Goal: Check status

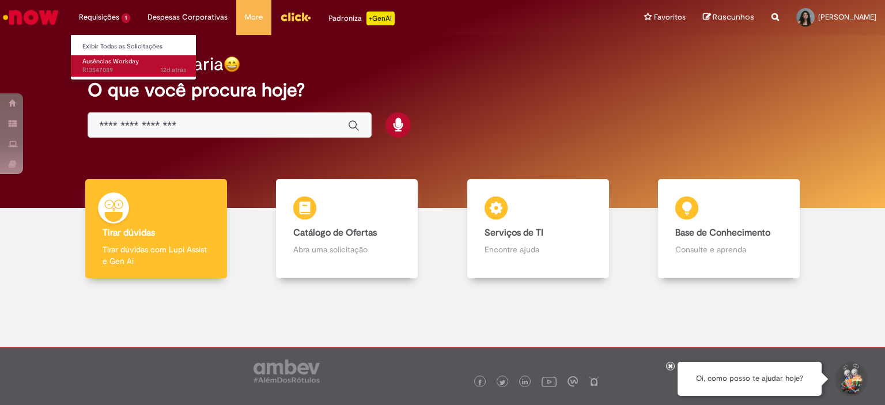
click at [125, 69] on span "12d atrás 12 dias atrás R13547089" at bounding box center [134, 70] width 104 height 9
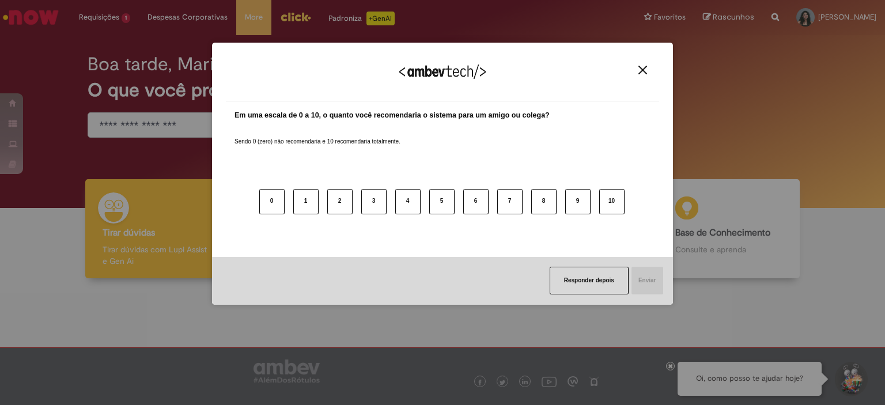
click at [645, 68] on img "Close" at bounding box center [643, 70] width 9 height 9
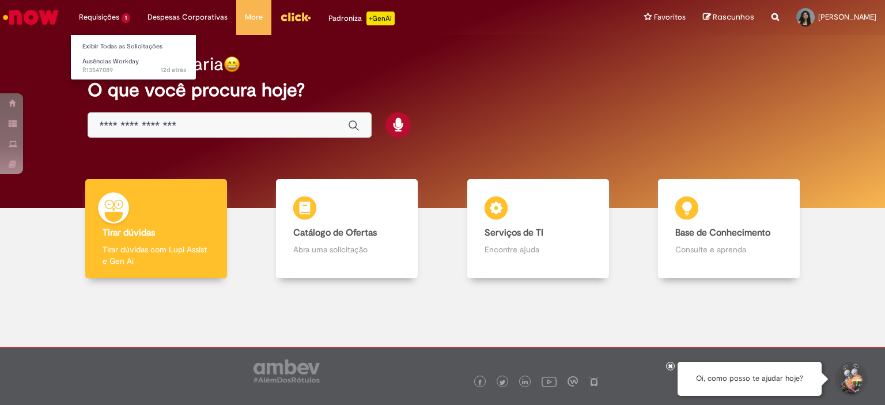
click at [115, 20] on li "Requisições 1 Exibir Todas as Solicitações Ausências Workday 12d atrás 12 dias …" at bounding box center [104, 17] width 69 height 35
click at [122, 62] on span "Ausências Workday" at bounding box center [110, 61] width 56 height 9
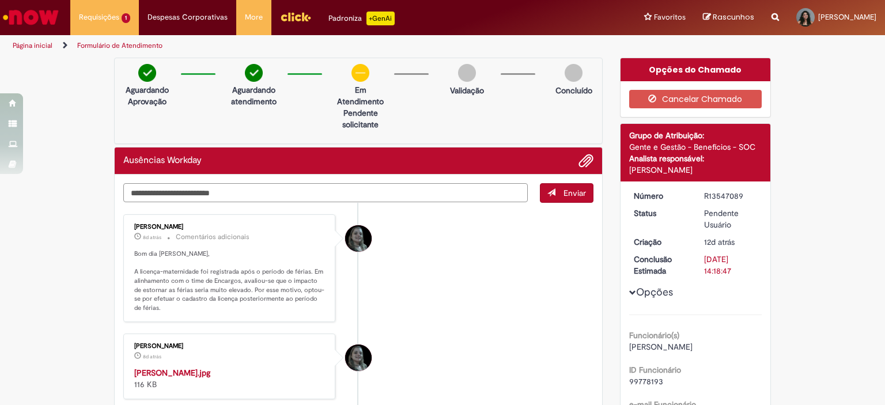
click at [324, 192] on textarea "Digite sua mensagem aqui..." at bounding box center [325, 193] width 405 height 20
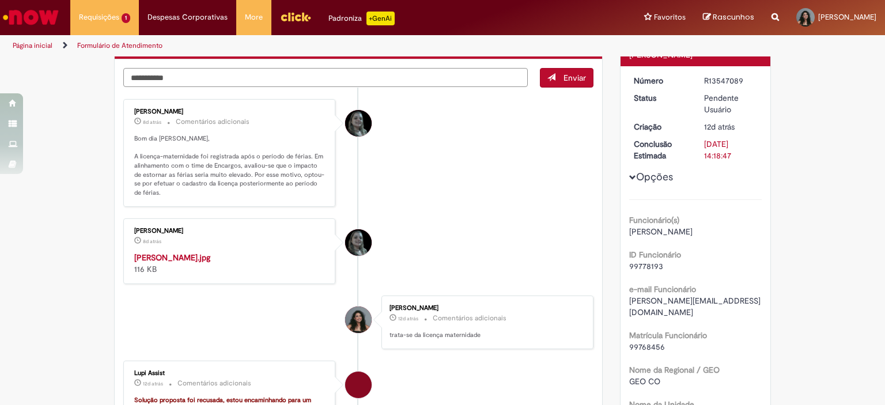
type textarea "**********"
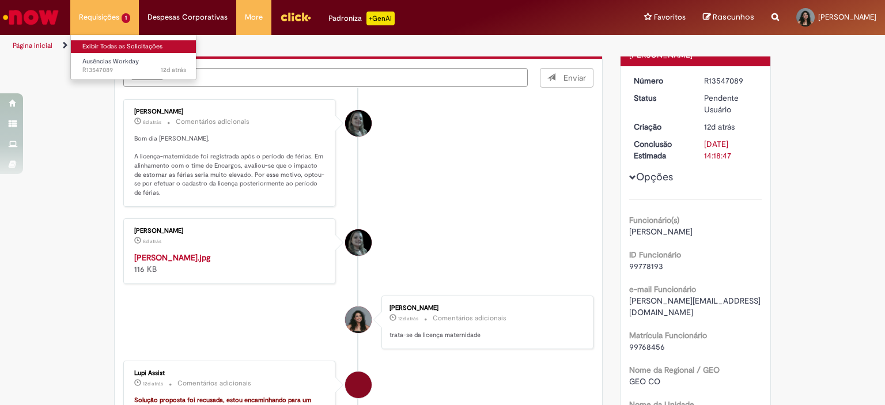
click at [117, 46] on link "Exibir Todas as Solicitações" at bounding box center [134, 46] width 127 height 13
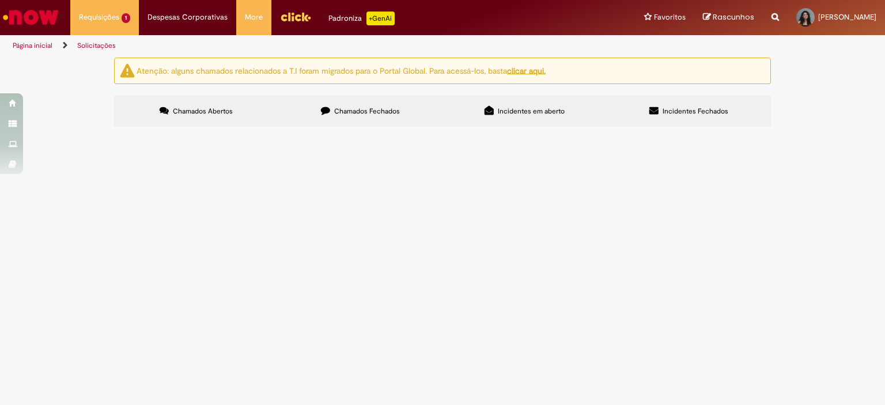
click at [343, 105] on label "Chamados Fechados" at bounding box center [360, 111] width 164 height 31
click at [49, 9] on img "Ir para a Homepage" at bounding box center [30, 17] width 59 height 23
